Goal: Find specific page/section: Find specific page/section

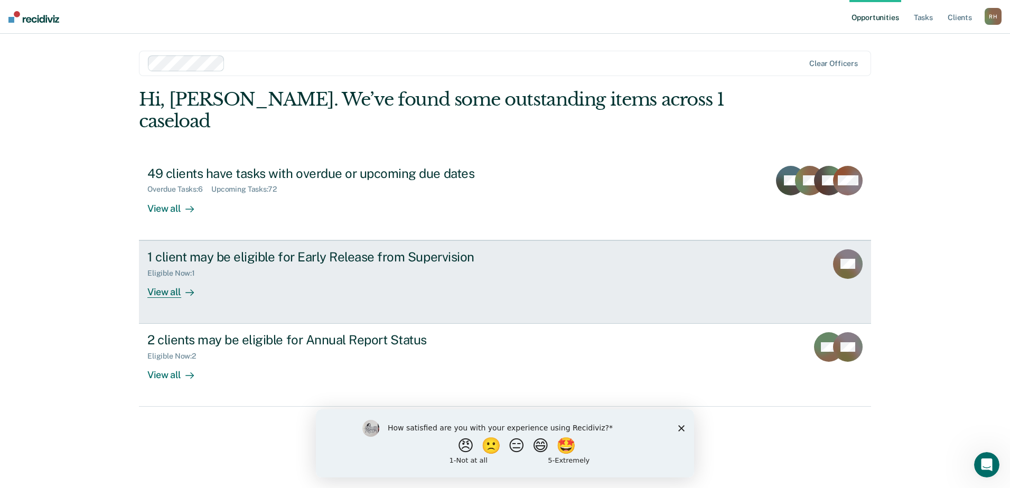
click at [165, 277] on div "View all" at bounding box center [176, 287] width 59 height 21
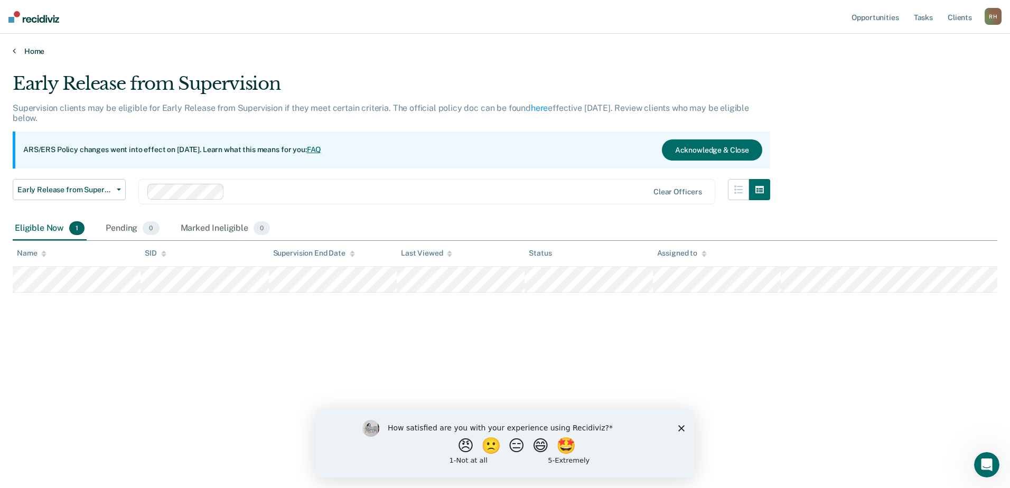
click at [16, 51] on link "Home" at bounding box center [505, 51] width 984 height 10
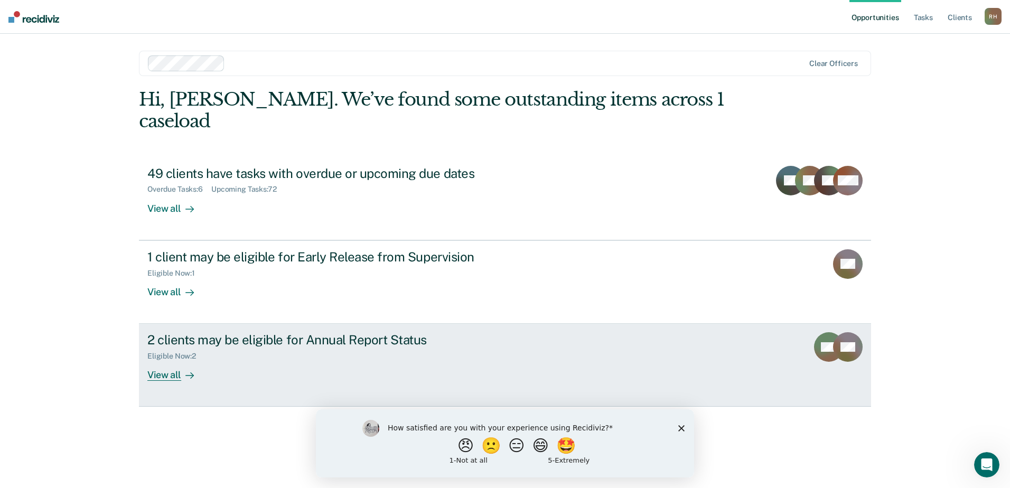
click at [737, 336] on link "2 clients may be eligible for Annual Report Status Eligible Now : 2 View all MS…" at bounding box center [505, 365] width 732 height 83
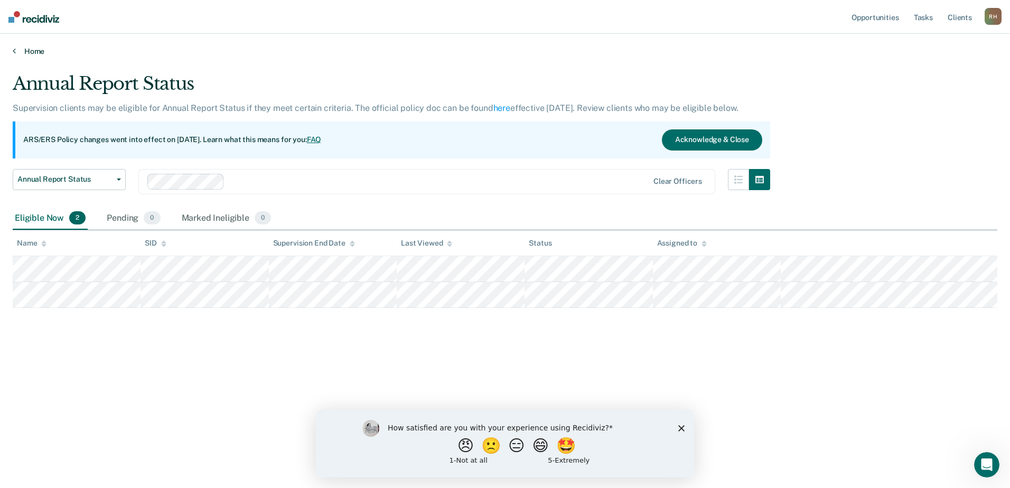
click at [21, 49] on link "Home" at bounding box center [505, 51] width 984 height 10
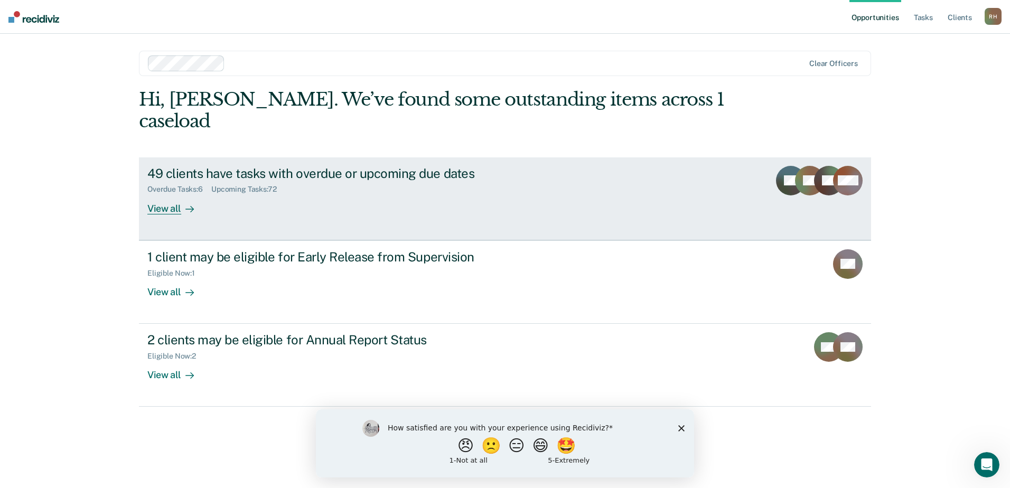
click at [693, 174] on link "49 clients have tasks with overdue or upcoming due dates Overdue Tasks : 6 Upco…" at bounding box center [505, 198] width 732 height 83
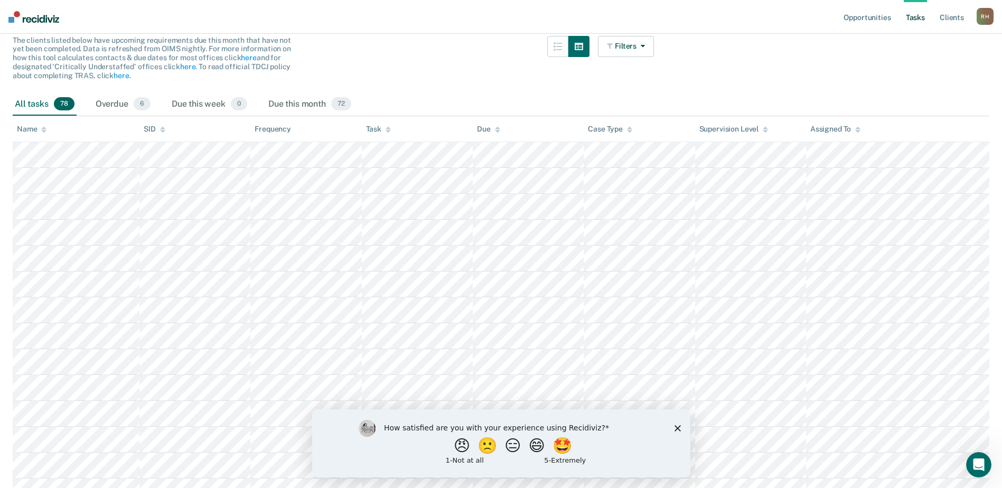
scroll to position [106, 0]
click at [679, 428] on icon "Close survey" at bounding box center [677, 428] width 6 height 6
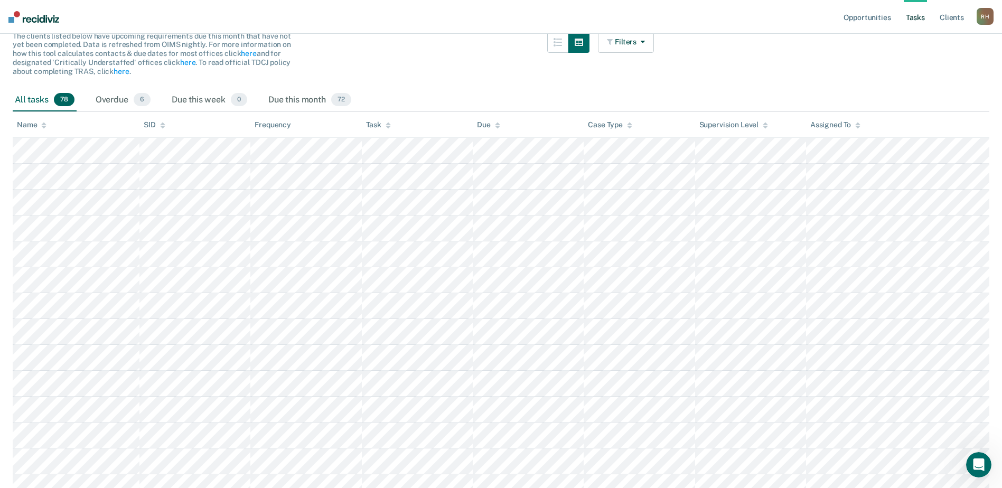
scroll to position [0, 0]
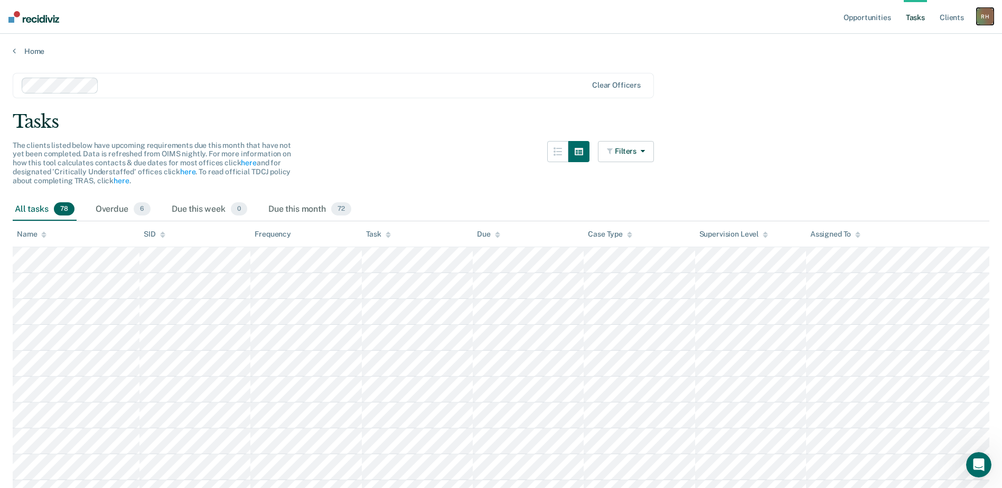
click at [992, 14] on div "R H" at bounding box center [984, 16] width 17 height 17
click at [913, 71] on link "Log Out" at bounding box center [942, 69] width 85 height 9
